Goal: Task Accomplishment & Management: Manage account settings

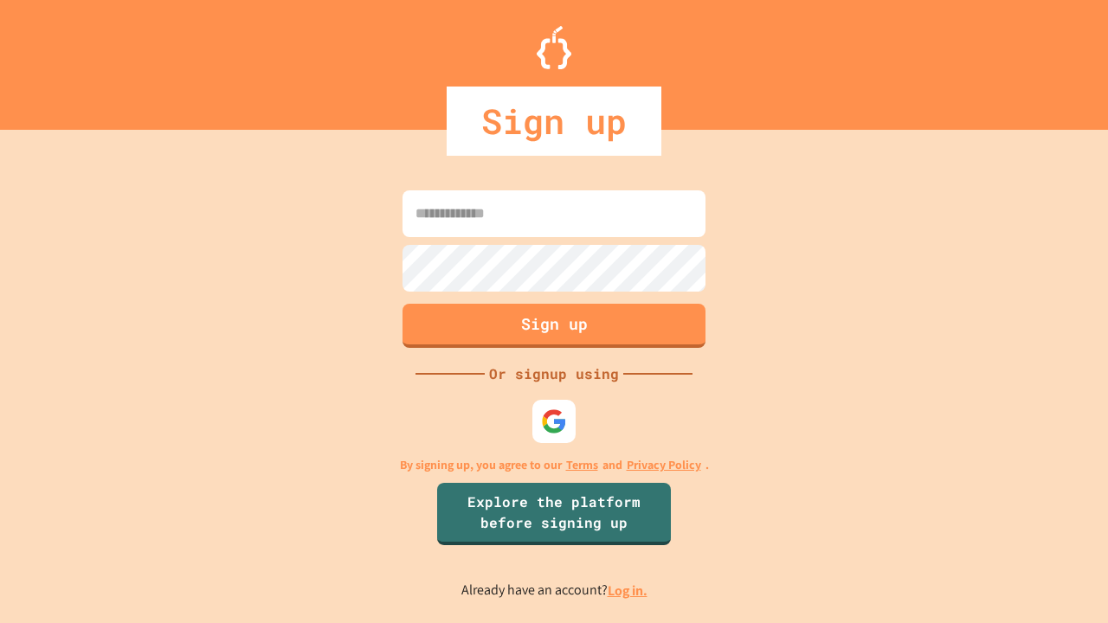
click at [628, 590] on link "Log in." at bounding box center [628, 591] width 40 height 18
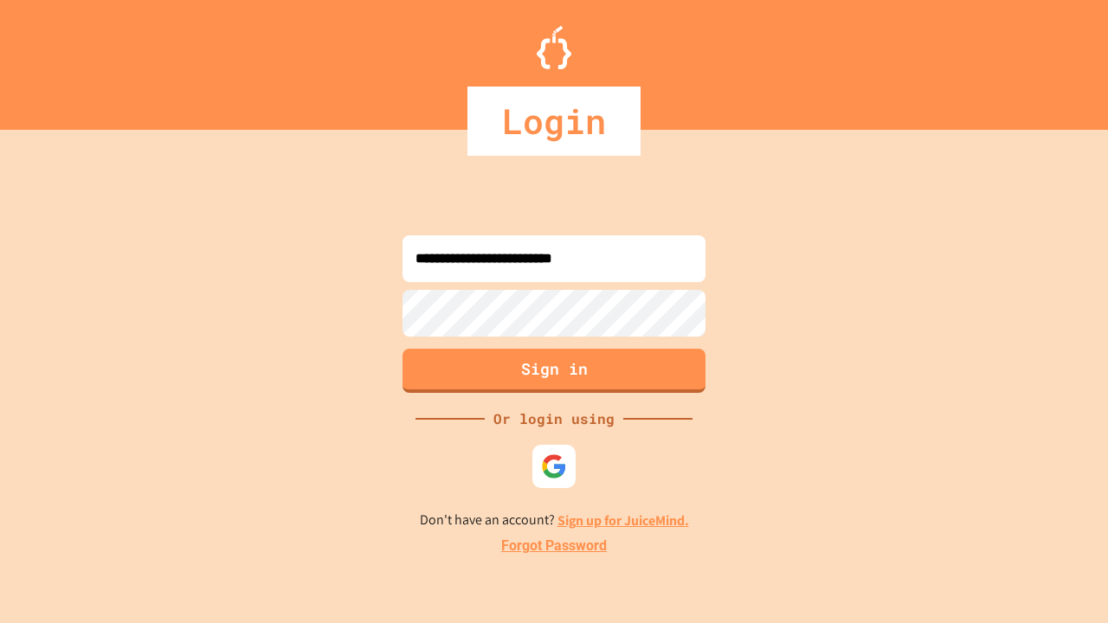
type input "**********"
